Goal: Task Accomplishment & Management: Manage account settings

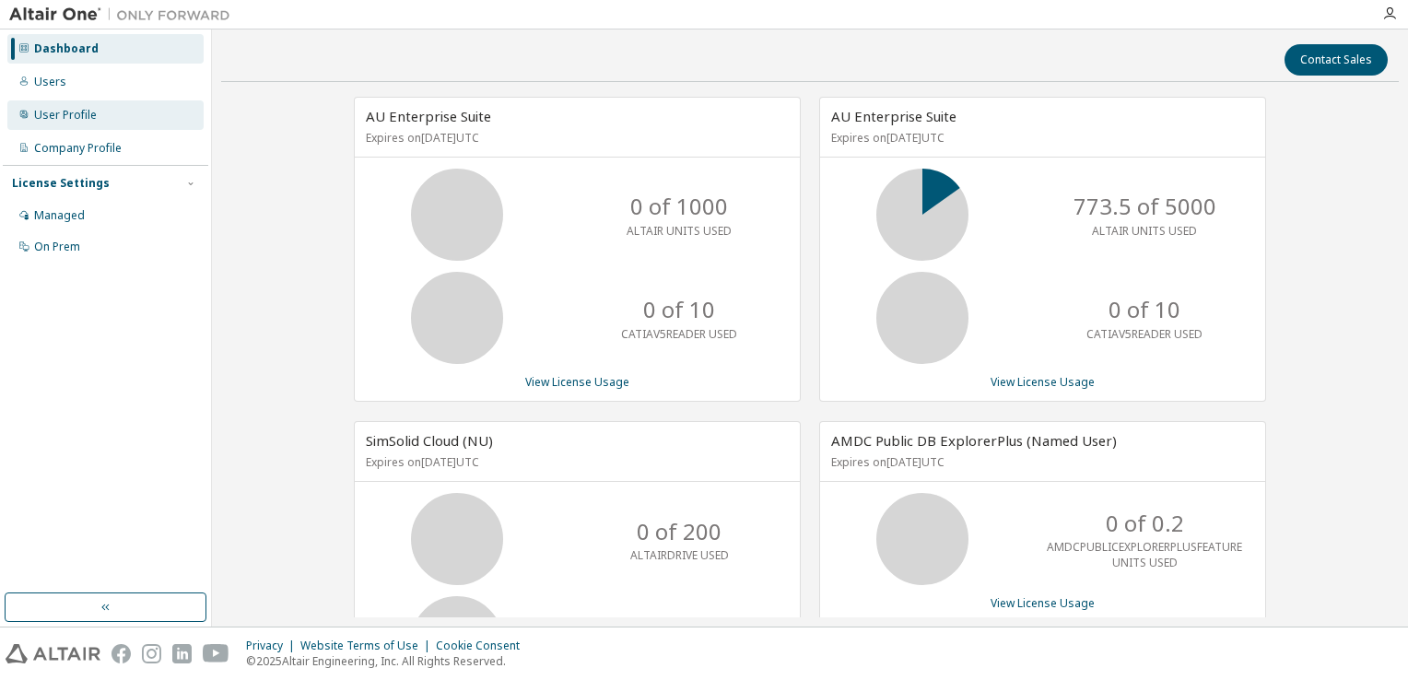
click at [74, 123] on div "User Profile" at bounding box center [105, 114] width 196 height 29
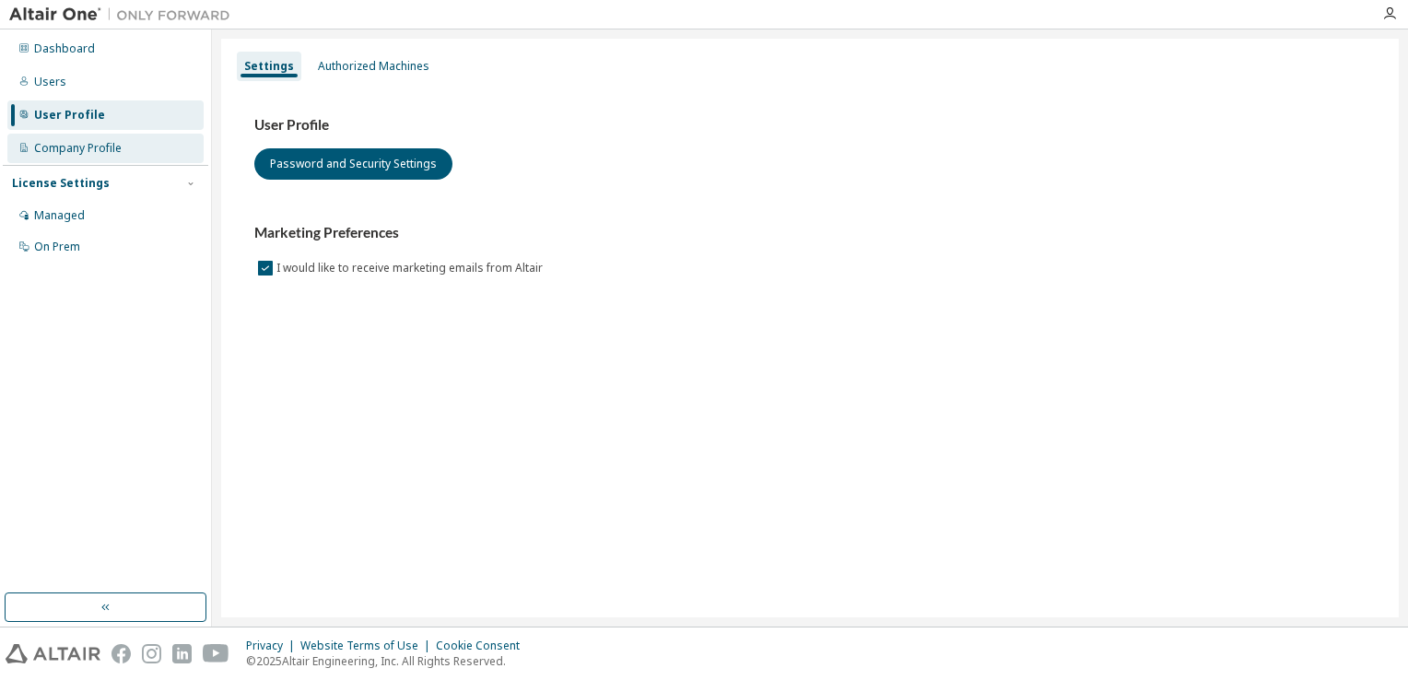
click at [133, 150] on div "Company Profile" at bounding box center [105, 148] width 196 height 29
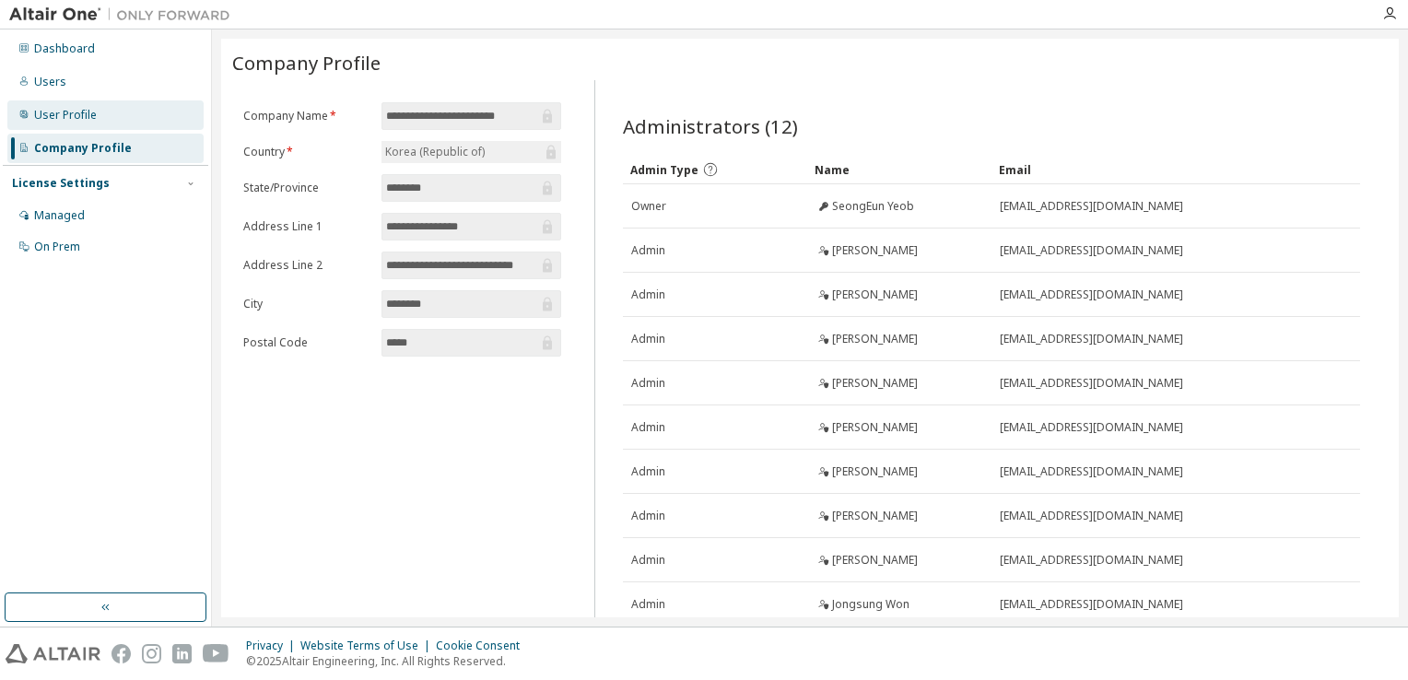
click at [140, 121] on div "User Profile" at bounding box center [105, 114] width 196 height 29
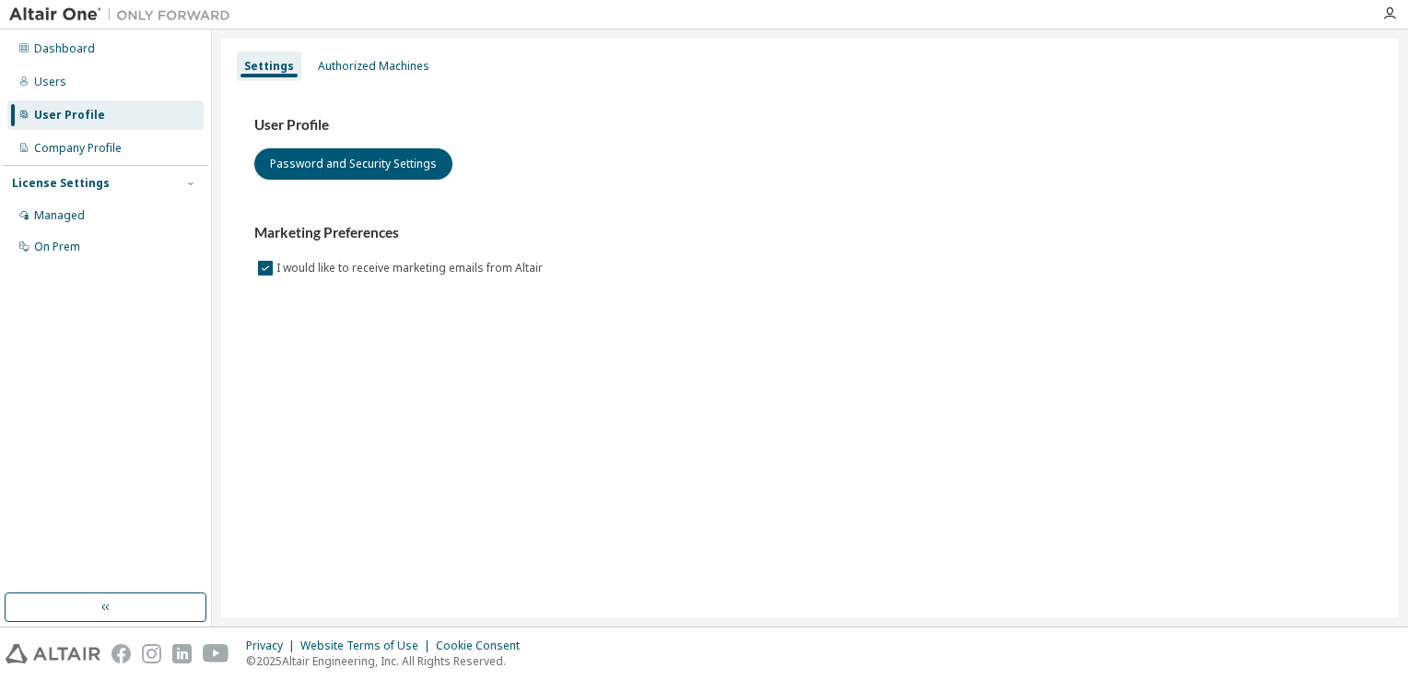
click at [376, 48] on div "Settings Authorized Machines User Profile Password and Security Settings Market…" at bounding box center [810, 328] width 1178 height 579
click at [366, 63] on div "Authorized Machines" at bounding box center [373, 66] width 111 height 15
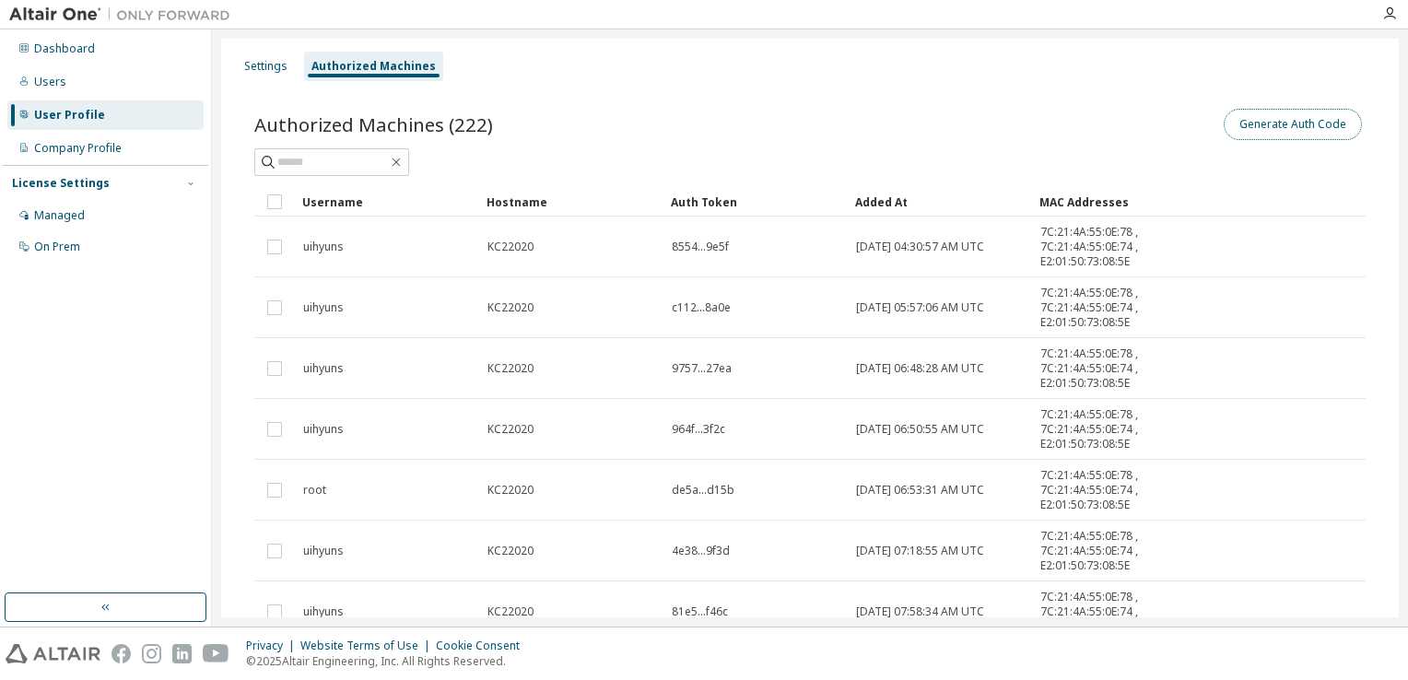
click at [1260, 135] on button "Generate Auth Code" at bounding box center [1293, 124] width 138 height 31
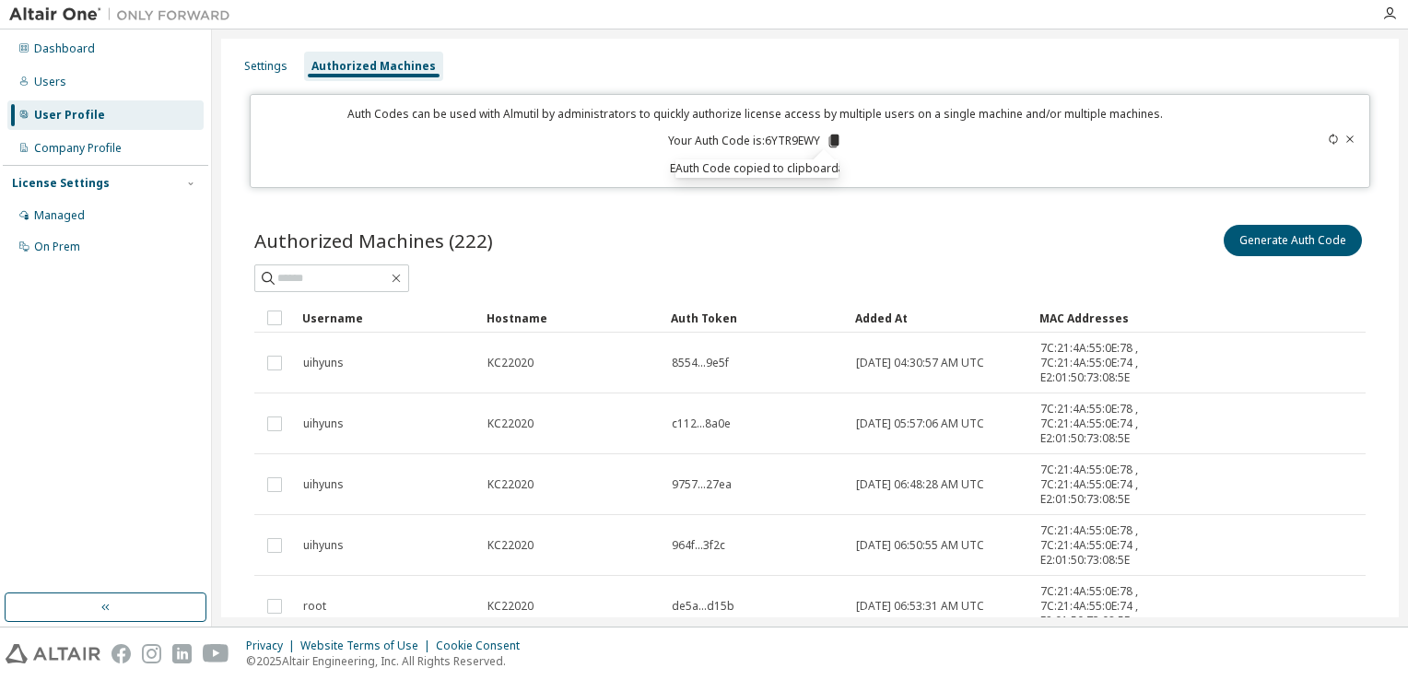
click at [826, 141] on icon at bounding box center [834, 141] width 17 height 17
